Goal: Task Accomplishment & Management: Manage account settings

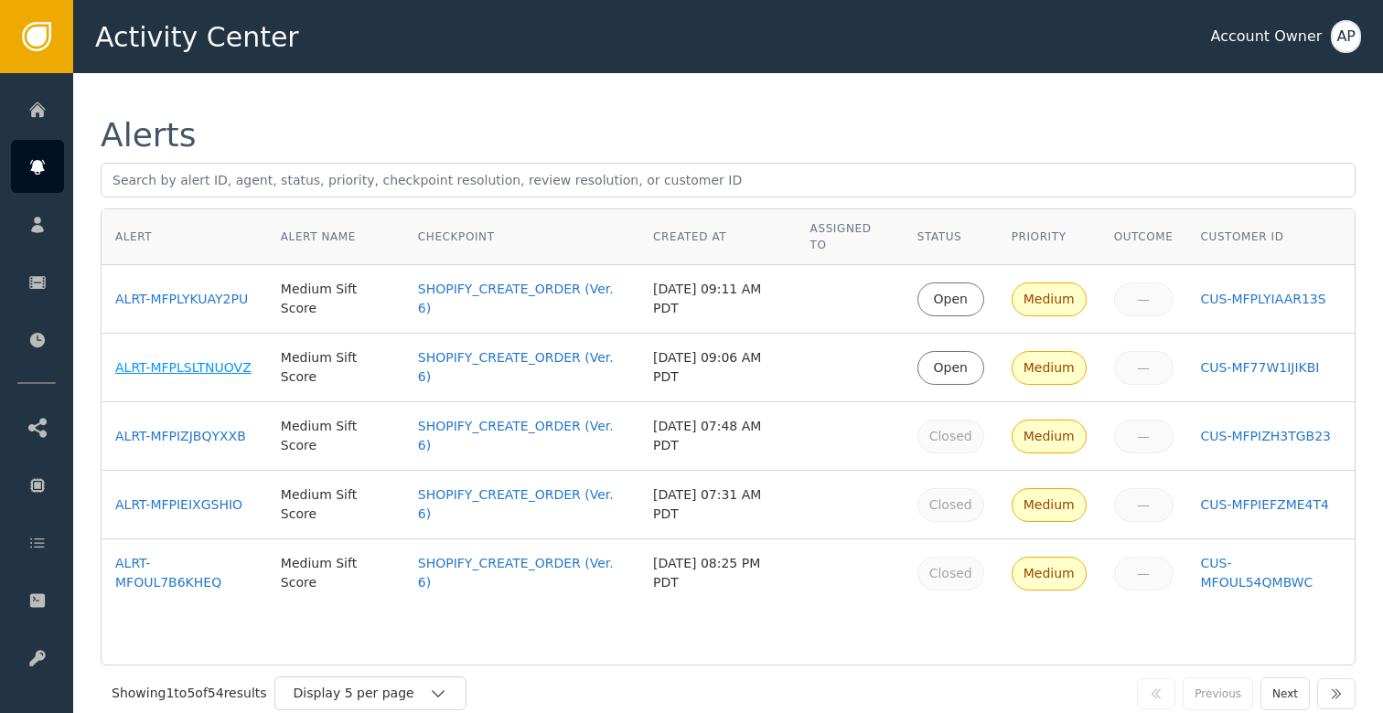
click at [167, 364] on div "ALRT-MFPLSLTNUOVZ" at bounding box center [184, 368] width 138 height 19
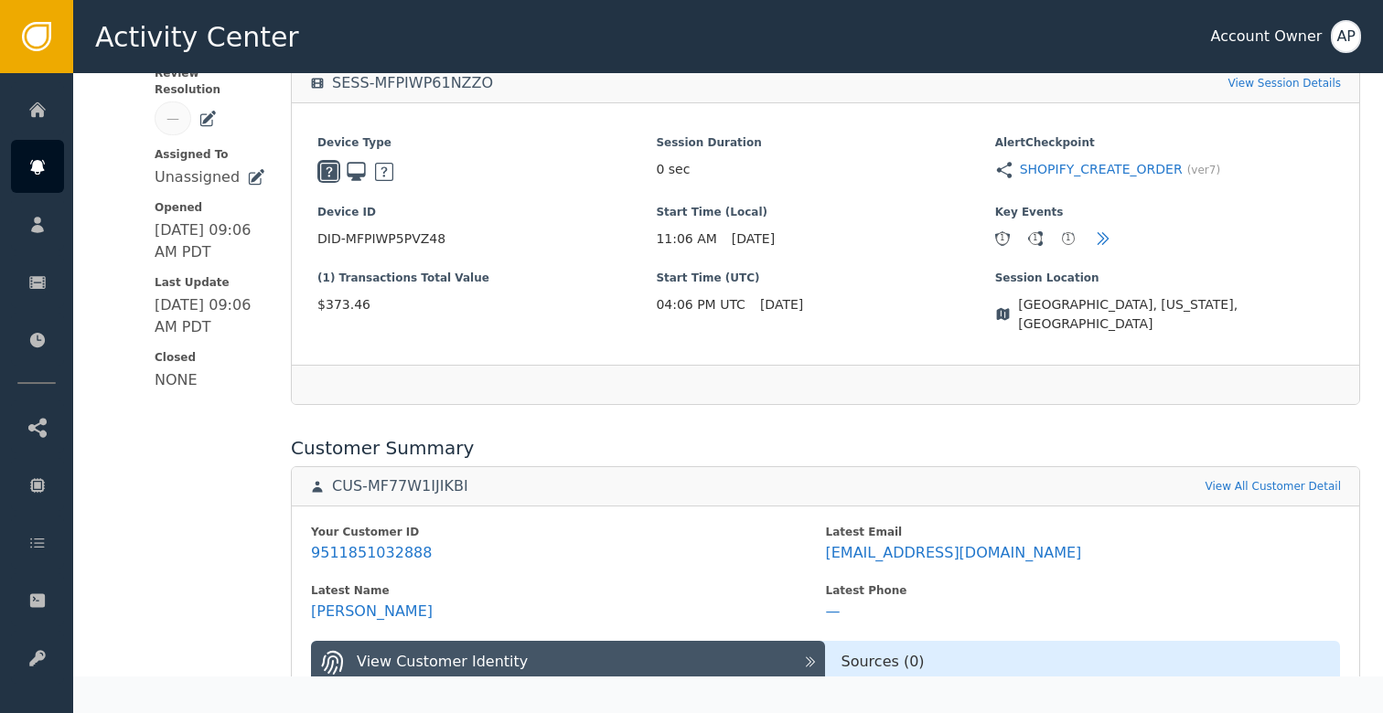
scroll to position [407, 0]
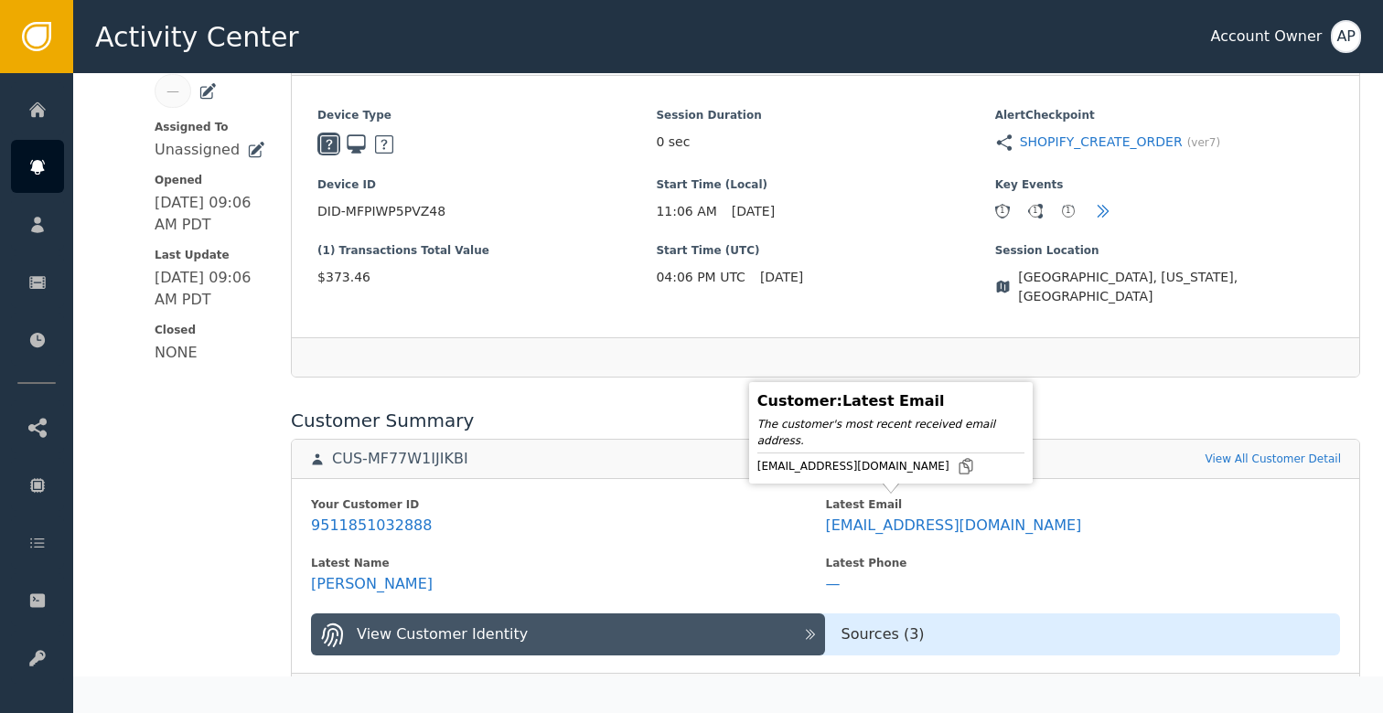
click at [890, 466] on div "[EMAIL_ADDRESS][DOMAIN_NAME]" at bounding box center [890, 466] width 267 height 18
click at [959, 466] on icon at bounding box center [965, 466] width 13 height 15
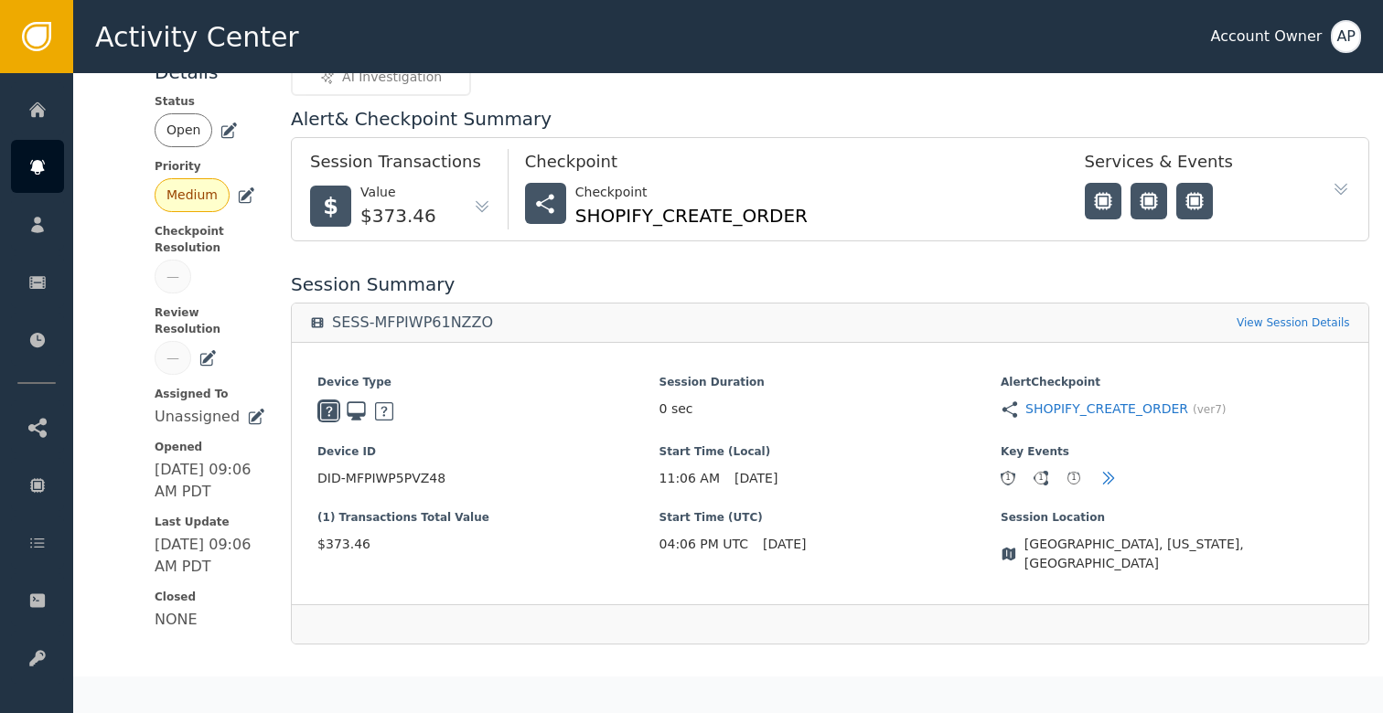
scroll to position [134, 0]
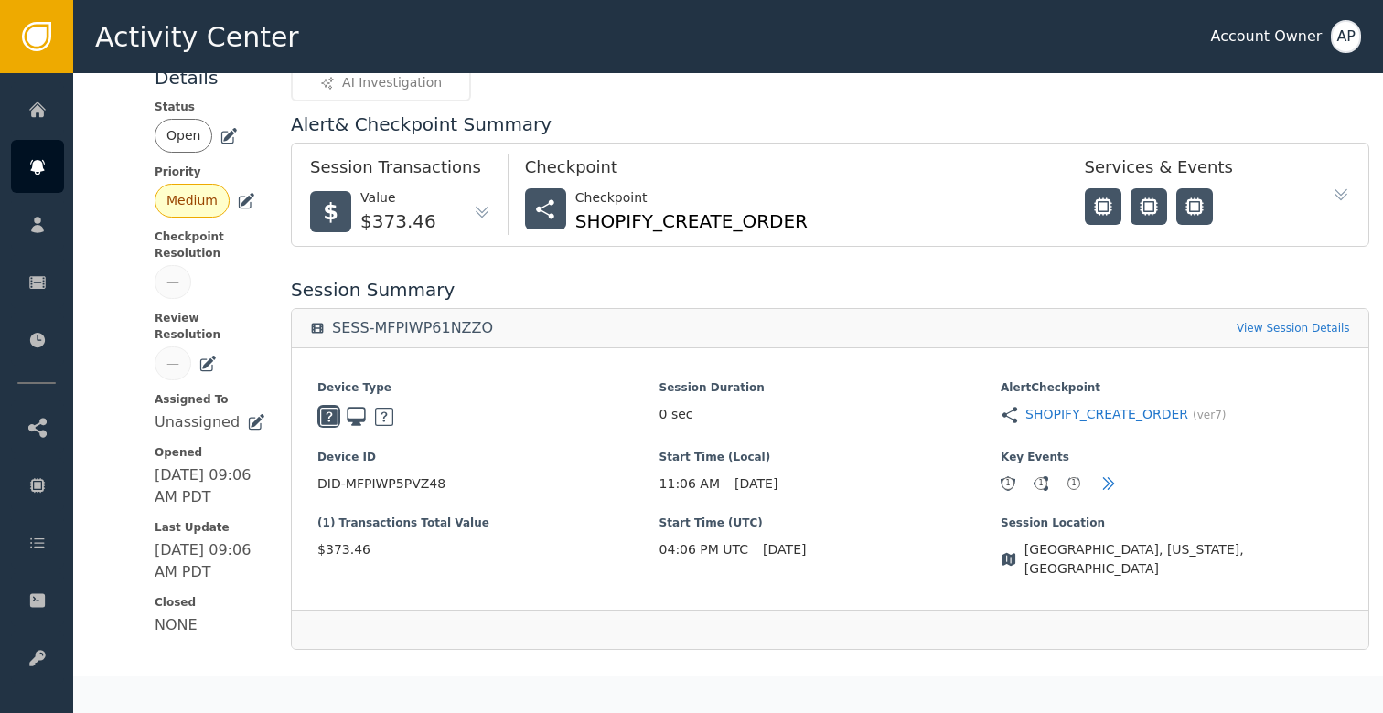
click at [228, 127] on icon at bounding box center [229, 136] width 18 height 18
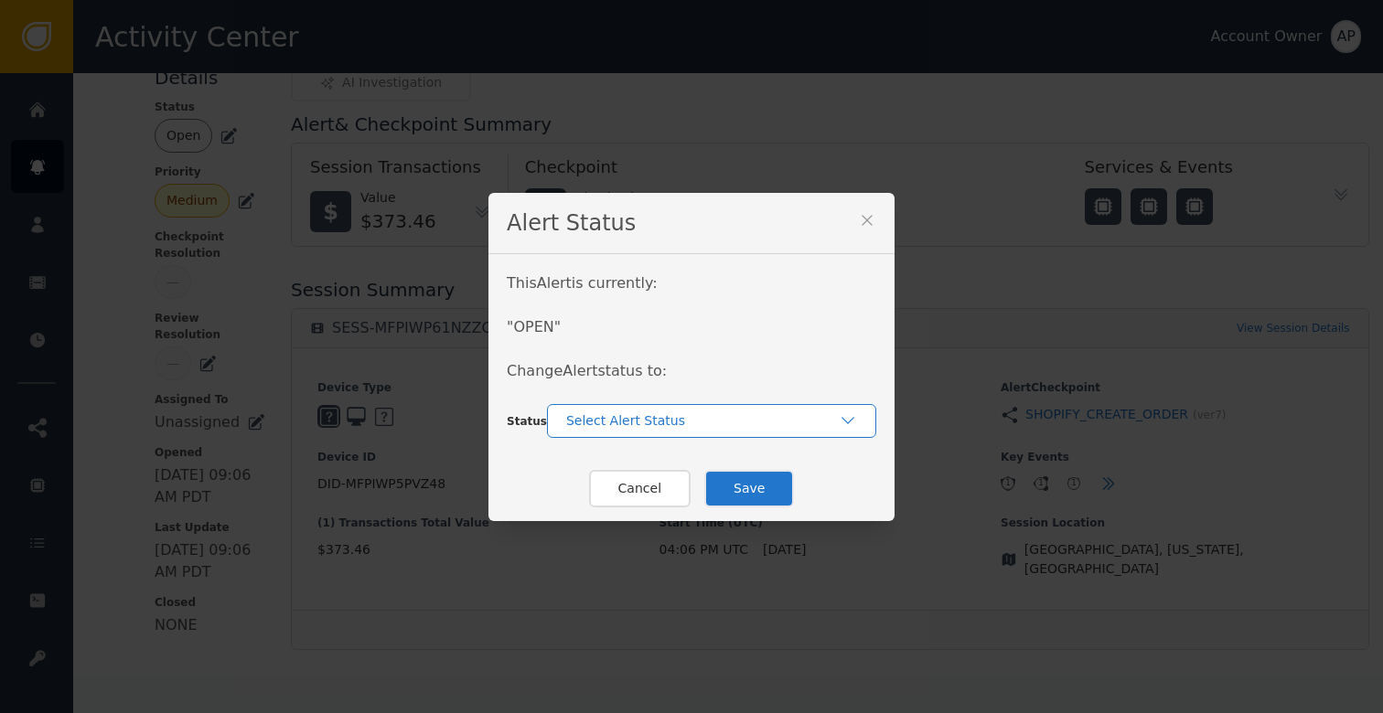
click at [655, 413] on div "Select Alert Status" at bounding box center [702, 421] width 273 height 19
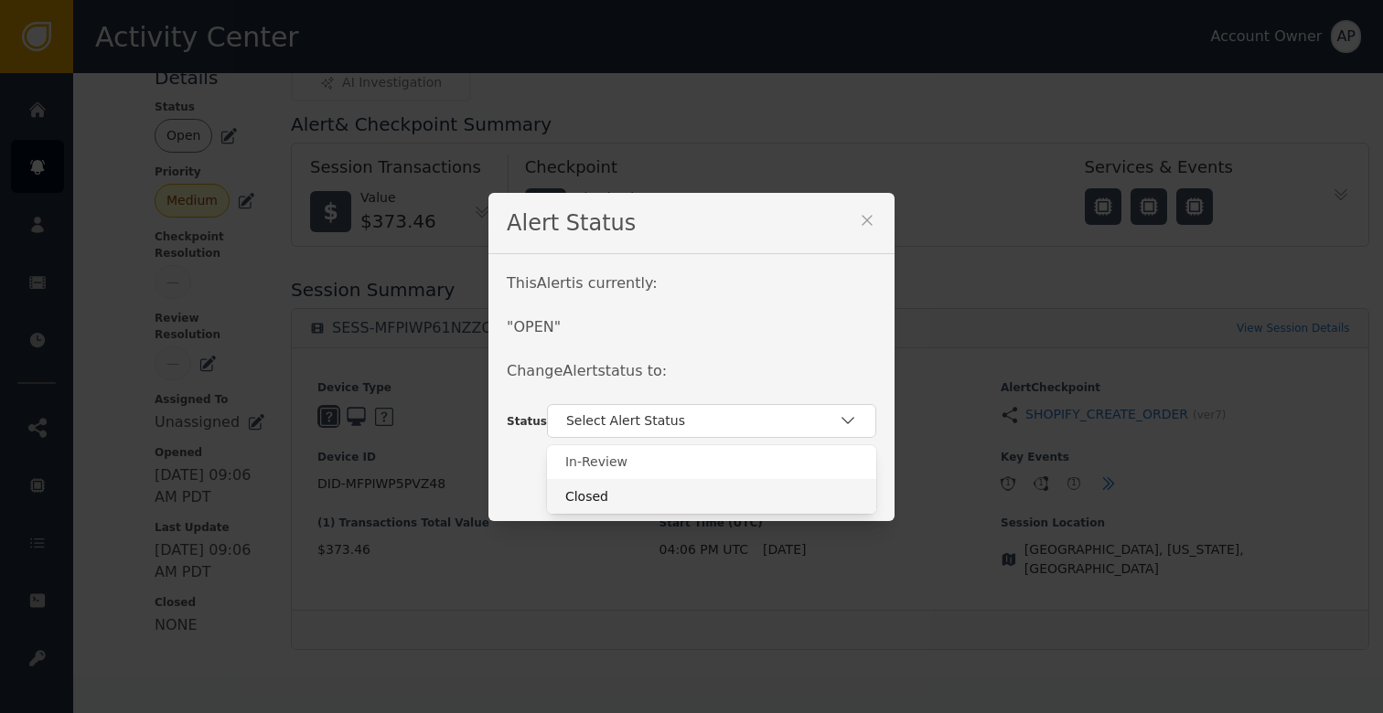
click at [660, 502] on div "Closed" at bounding box center [711, 497] width 293 height 19
click at [723, 500] on button "Save" at bounding box center [749, 489] width 90 height 38
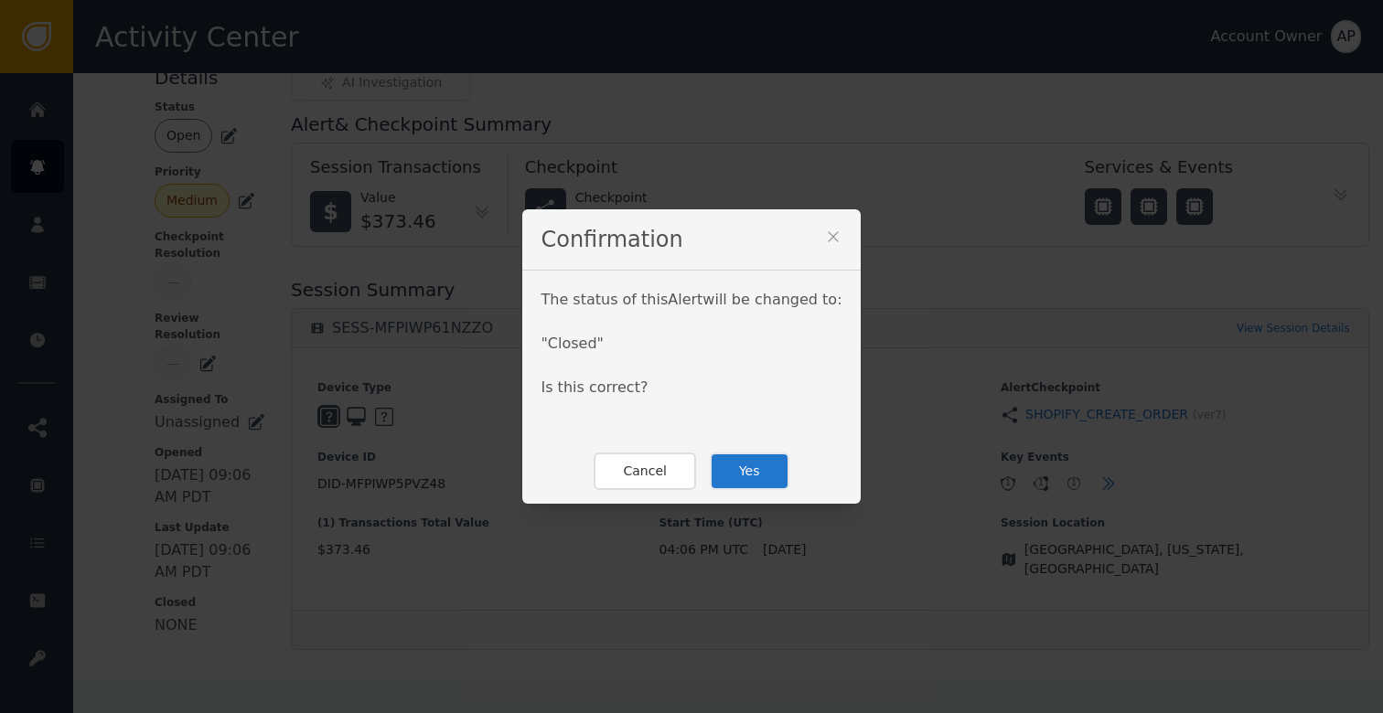
click at [736, 488] on button "Yes" at bounding box center [750, 472] width 80 height 38
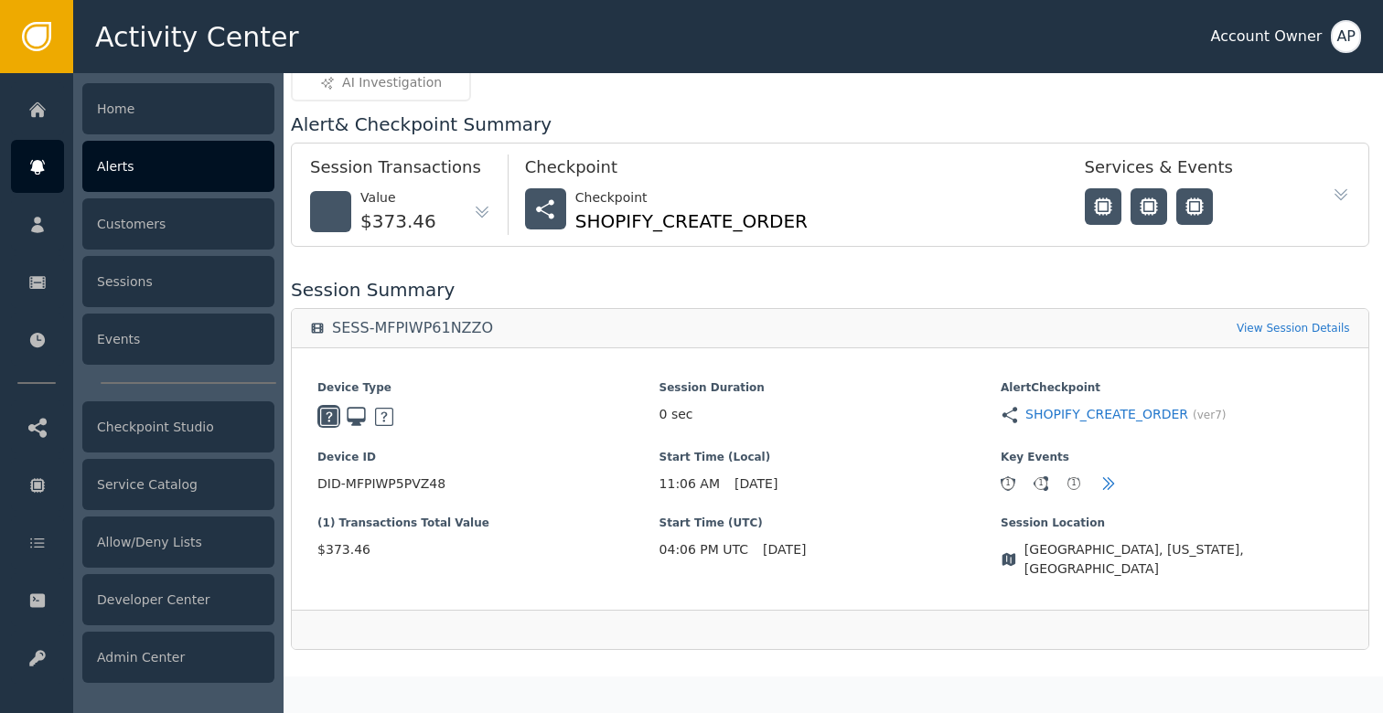
click at [53, 150] on div at bounding box center [37, 166] width 53 height 53
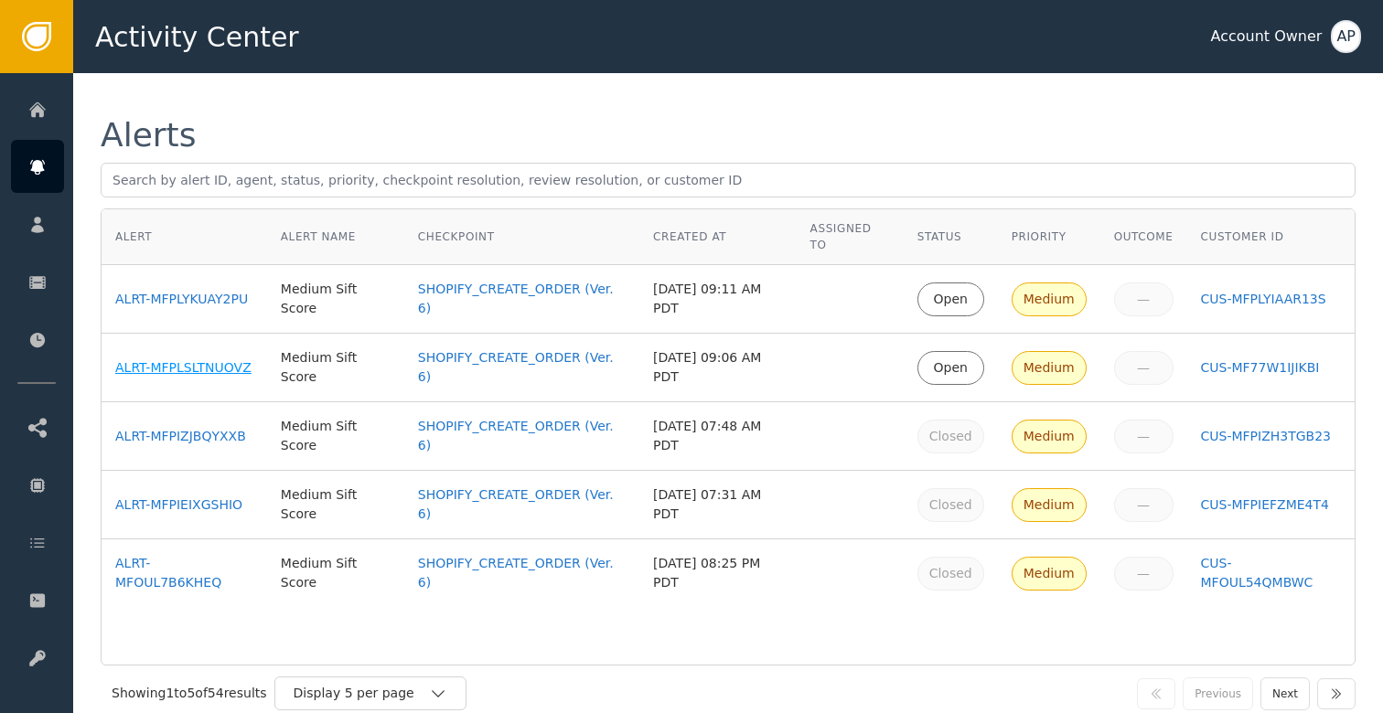
click at [192, 366] on div "ALRT-MFPLSLTNUOVZ" at bounding box center [184, 368] width 138 height 19
